Goal: Check status: Check status

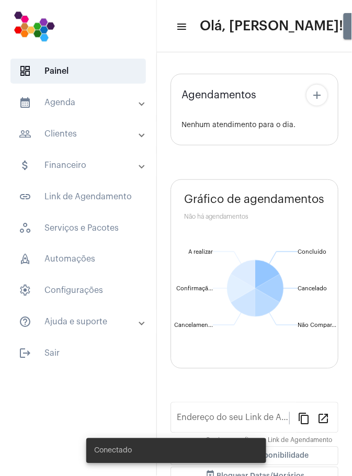
type input "[URL][DOMAIN_NAME]"
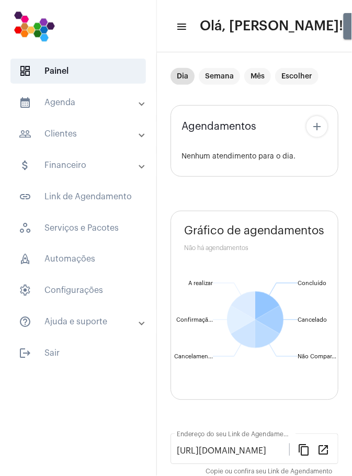
click at [93, 99] on mat-panel-title "calendar_month_outlined Agenda" at bounding box center [79, 102] width 121 height 13
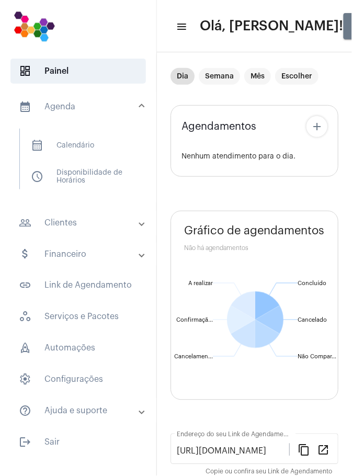
click at [110, 144] on span "calendar_month_outlined Calendário" at bounding box center [78, 145] width 110 height 25
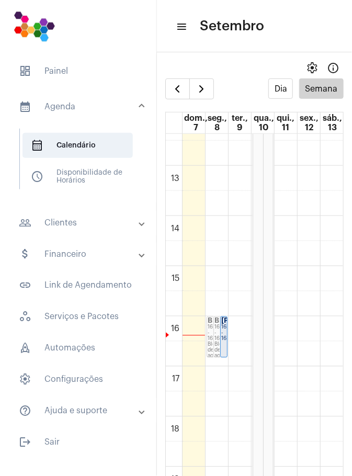
scroll to position [627, 0]
click at [226, 329] on link "[PERSON_NAME] 16:00 - 16:50" at bounding box center [223, 331] width 7 height 41
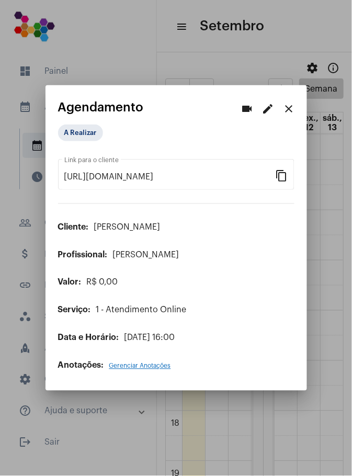
click at [331, 294] on div at bounding box center [176, 238] width 352 height 476
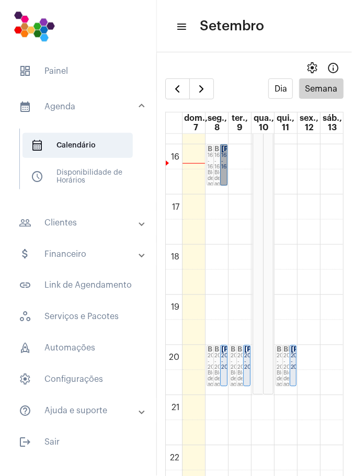
scroll to position [842, 0]
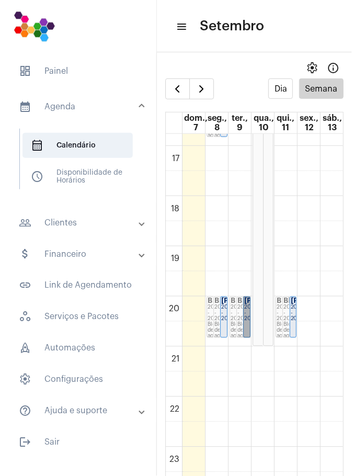
click at [247, 319] on link "[PERSON_NAME]... 20:00 - 20:50" at bounding box center [246, 317] width 7 height 41
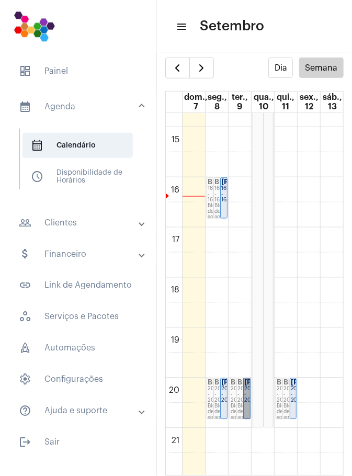
scroll to position [842, 0]
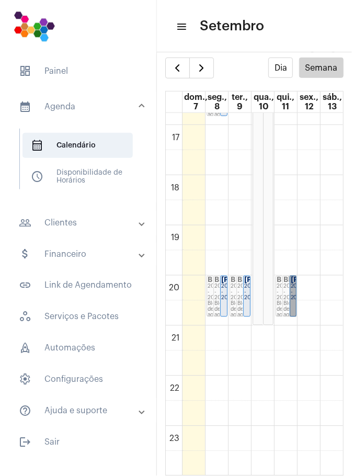
click at [296, 295] on link "[PERSON_NAME] 20:00 - 20:50" at bounding box center [293, 296] width 7 height 41
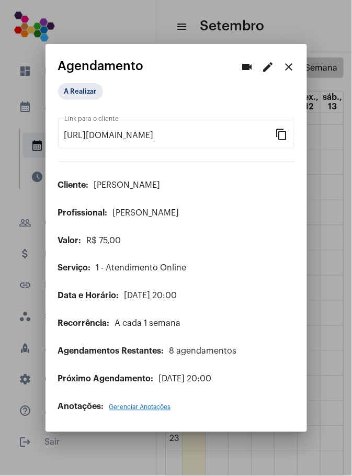
click at [330, 381] on div at bounding box center [176, 238] width 352 height 476
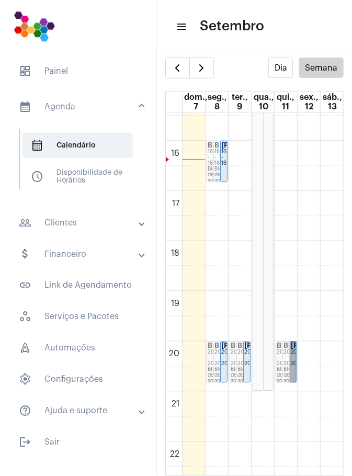
scroll to position [776, 0]
click at [342, 444] on td at bounding box center [263, 455] width 162 height 25
